Goal: Task Accomplishment & Management: Manage account settings

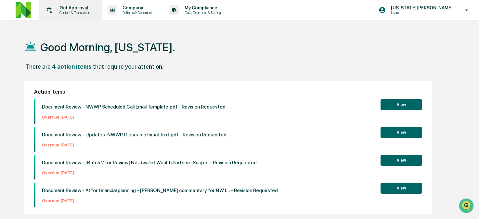
click at [69, 11] on p "Content & Transactions" at bounding box center [74, 12] width 40 height 5
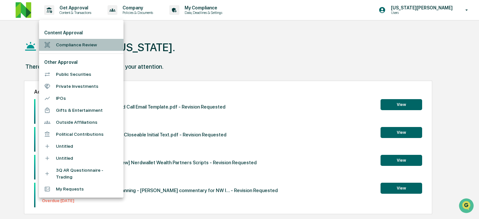
click at [94, 49] on li "Compliance Review" at bounding box center [81, 45] width 84 height 12
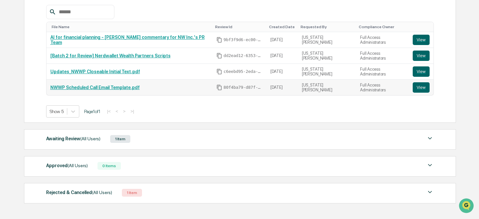
scroll to position [119, 0]
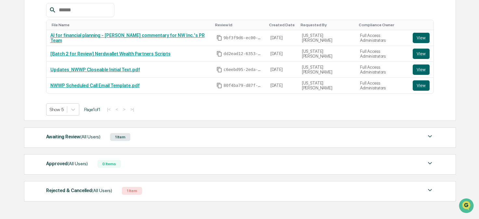
click at [152, 143] on div "Awaiting Review (All Users) 1 Item File Name Review Id Created Date Requested B…" at bounding box center [239, 138] width 431 height 20
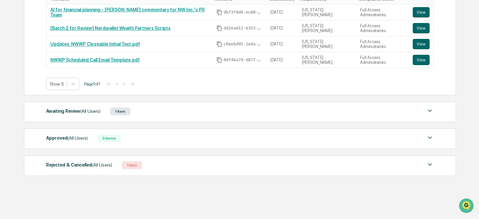
scroll to position [148, 0]
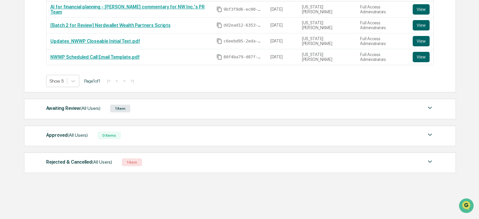
click at [119, 106] on div "1 Item" at bounding box center [120, 109] width 20 height 8
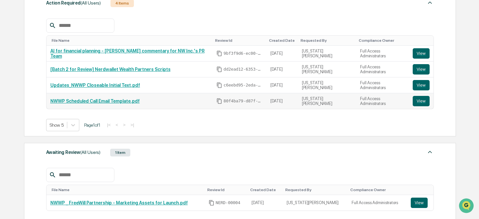
scroll to position [223, 0]
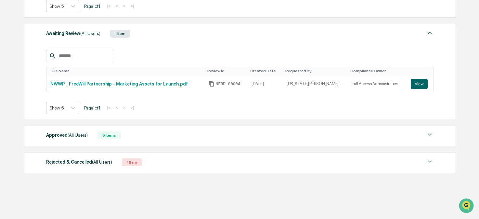
click at [137, 161] on div "1 Item" at bounding box center [132, 163] width 20 height 8
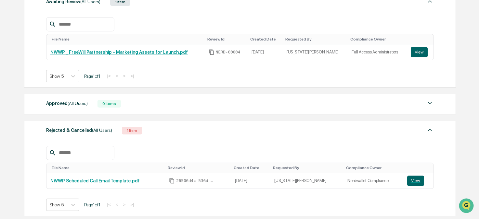
scroll to position [262, 0]
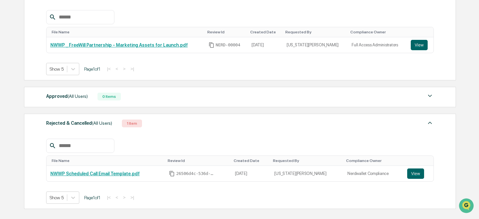
click at [137, 98] on div "Approved (All Users) 0 Items" at bounding box center [240, 96] width 388 height 9
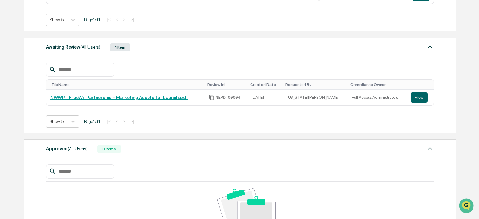
scroll to position [0, 0]
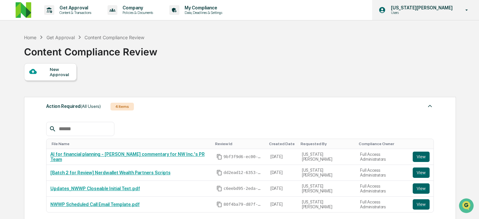
click at [434, 13] on p "Users" at bounding box center [417, 12] width 64 height 5
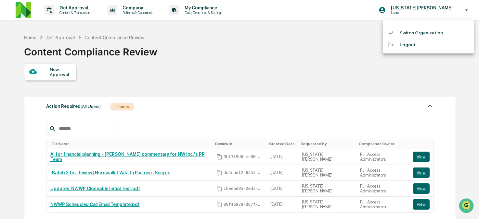
click at [364, 12] on div at bounding box center [239, 109] width 479 height 219
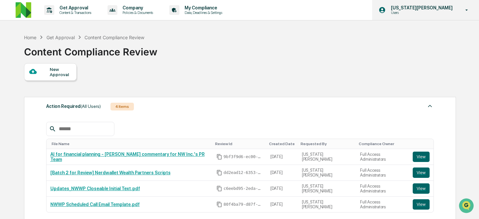
click at [418, 4] on div "[US_STATE][PERSON_NAME] Users" at bounding box center [425, 10] width 107 height 20
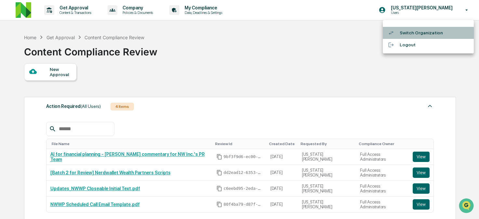
click at [412, 29] on li "Switch Organization" at bounding box center [427, 33] width 91 height 12
